Goal: Task Accomplishment & Management: Complete application form

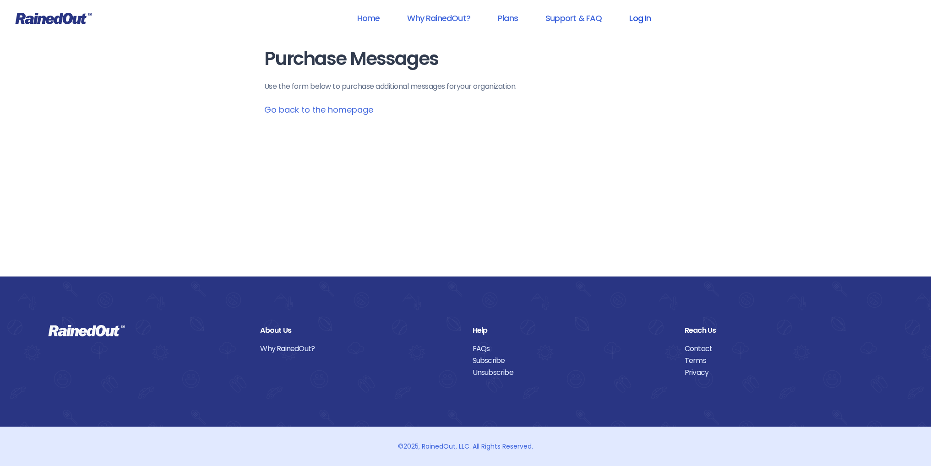
click at [640, 21] on link "Log In" at bounding box center [639, 18] width 45 height 21
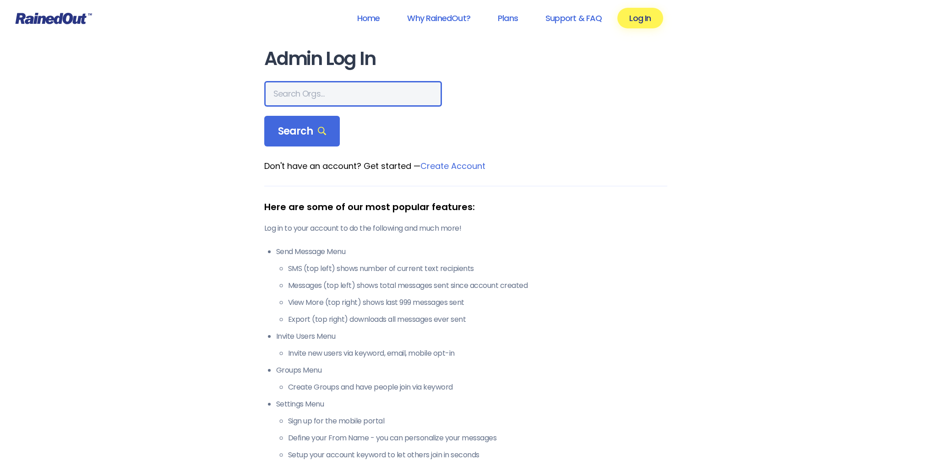
click at [274, 91] on input "text" at bounding box center [353, 94] width 178 height 26
type input "LTP [PERSON_NAME] Island"
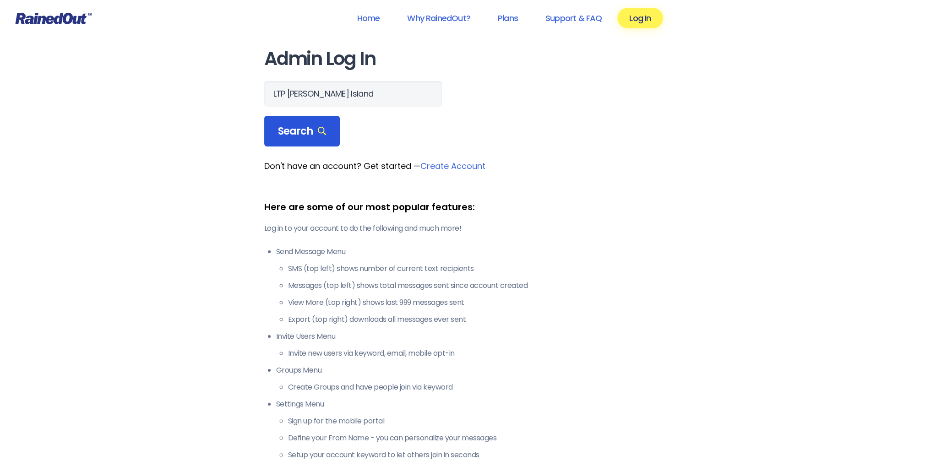
click at [290, 127] on span "Search" at bounding box center [302, 131] width 49 height 13
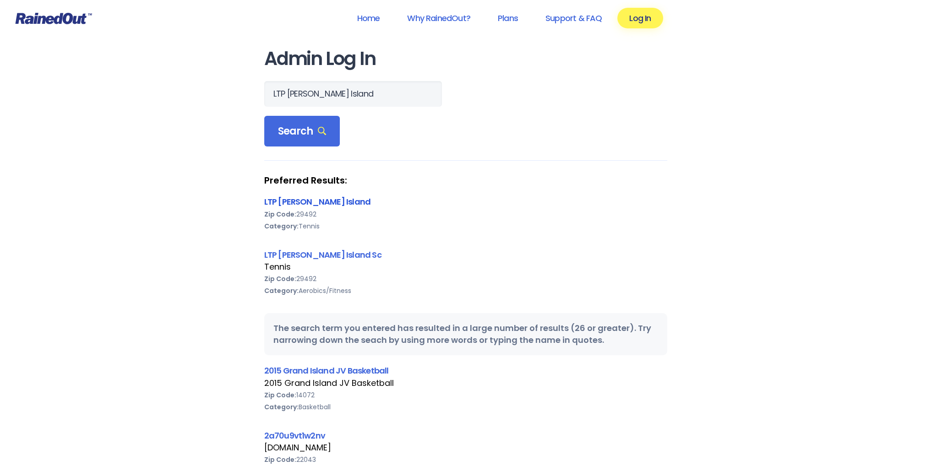
click at [293, 199] on link "LTP [PERSON_NAME] Island" at bounding box center [317, 201] width 107 height 11
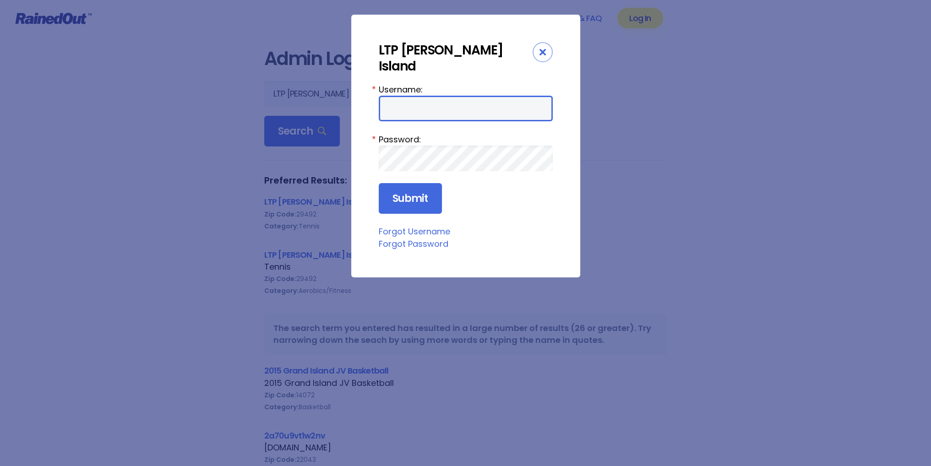
click at [396, 96] on input "Username:" at bounding box center [466, 109] width 174 height 26
type input "tennis"
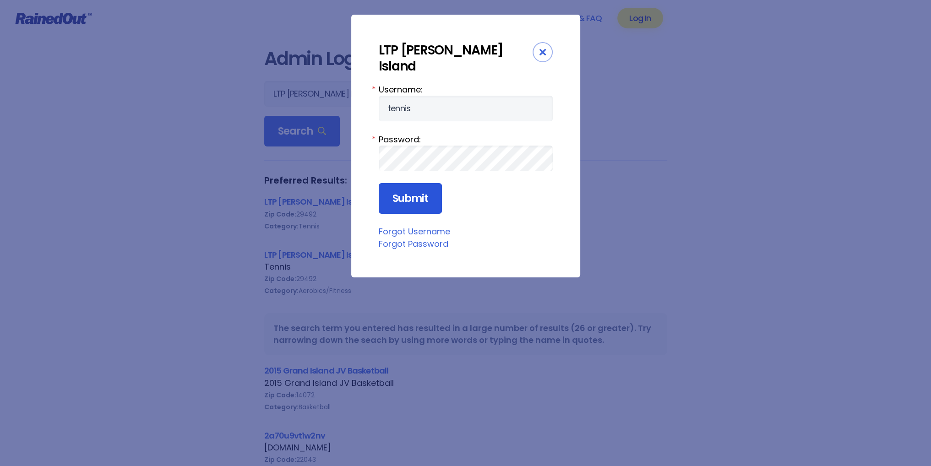
click at [408, 184] on input "Submit" at bounding box center [410, 198] width 63 height 31
